Goal: Check status: Check status

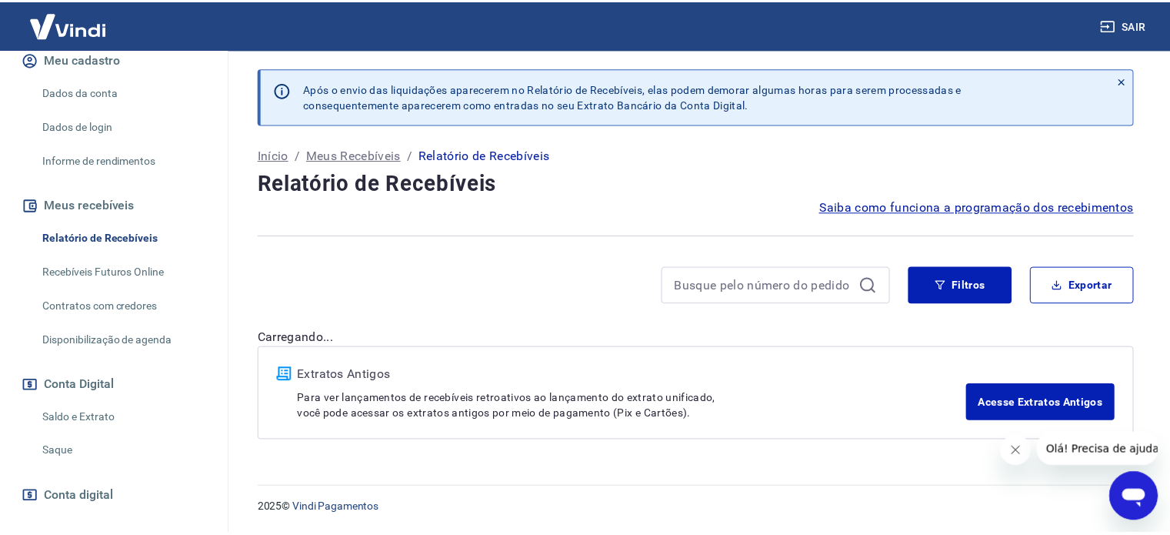
scroll to position [231, 0]
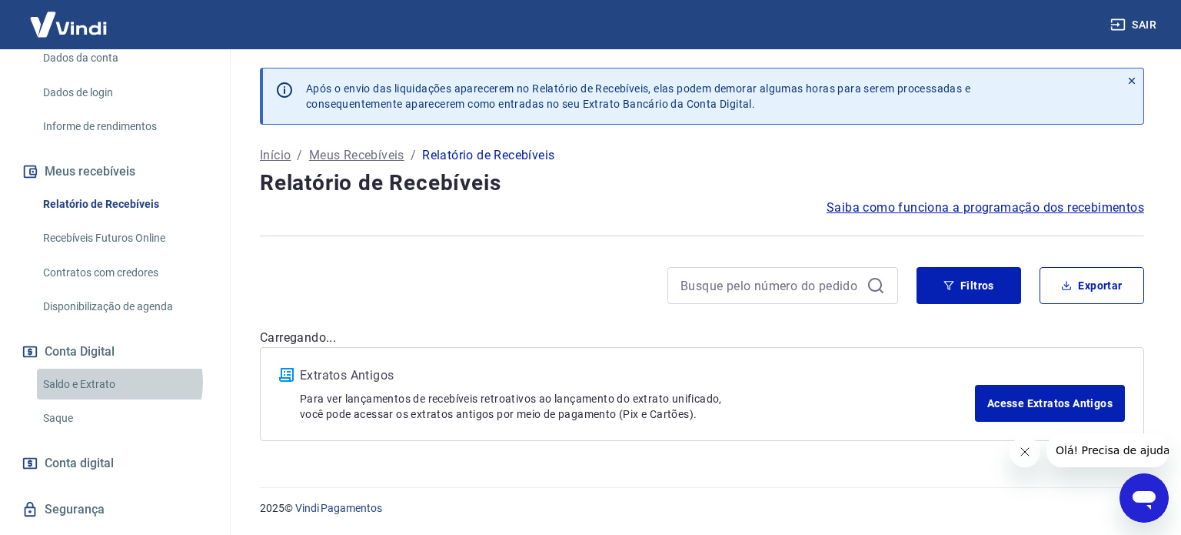
click at [115, 381] on link "Saldo e Extrato" at bounding box center [124, 384] width 175 height 32
